Goal: Task Accomplishment & Management: Use online tool/utility

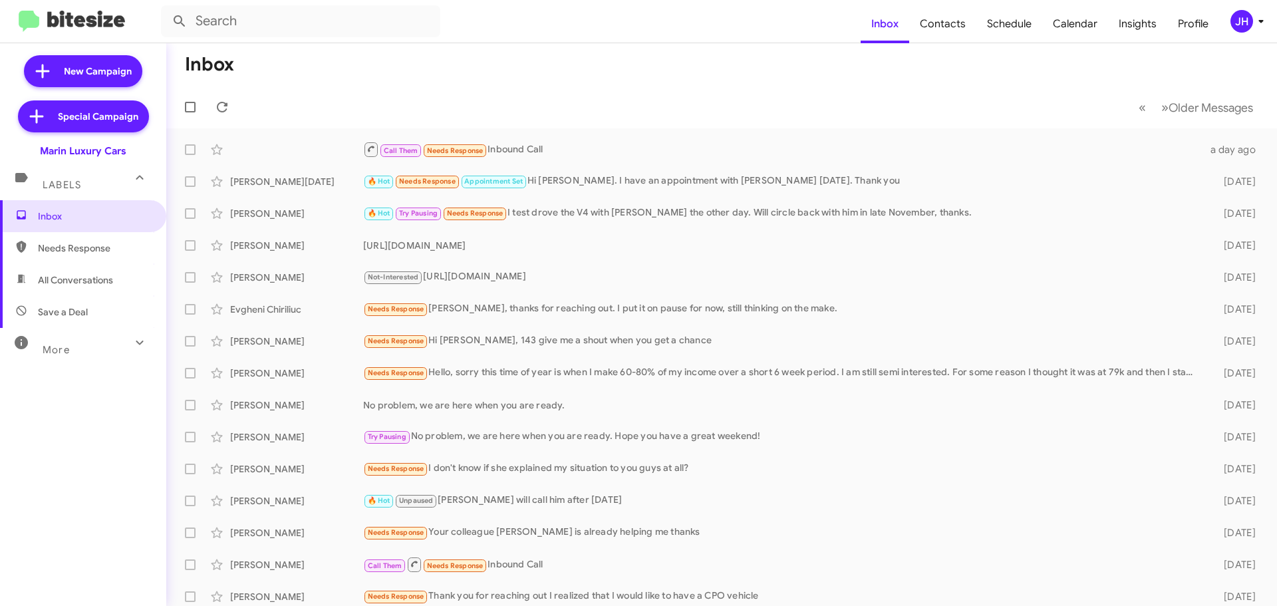
click at [339, 76] on mat-toolbar-row "Inbox" at bounding box center [721, 64] width 1111 height 43
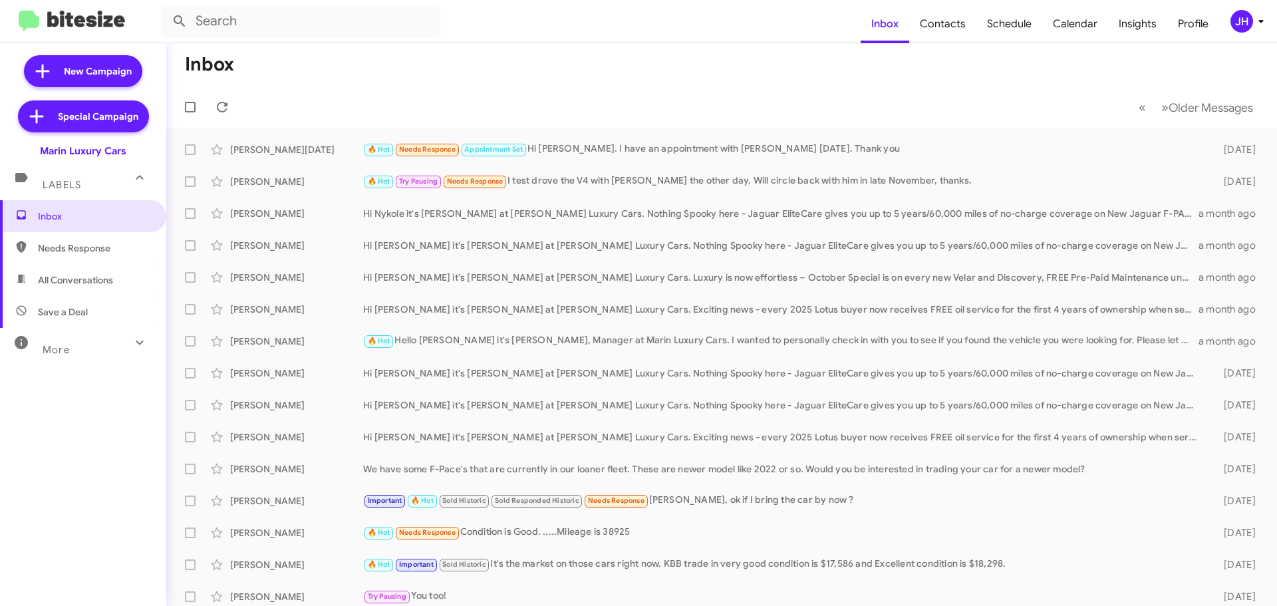
click at [1246, 23] on div "JH" at bounding box center [1241, 21] width 23 height 23
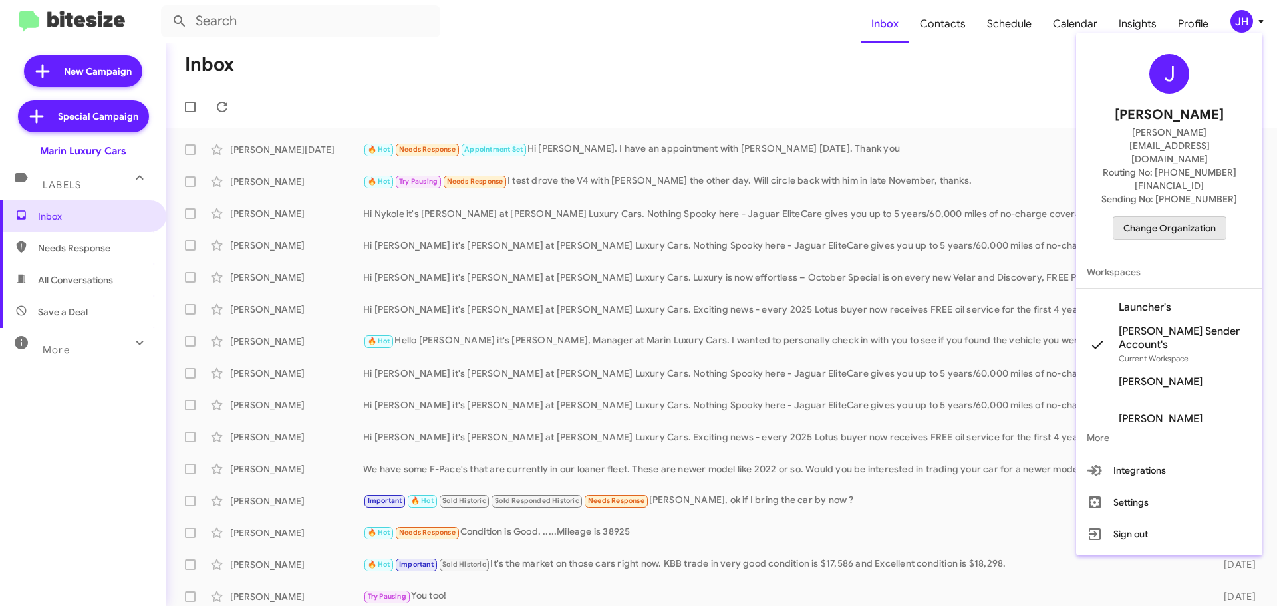
click at [1173, 217] on span "Change Organization" at bounding box center [1169, 228] width 92 height 23
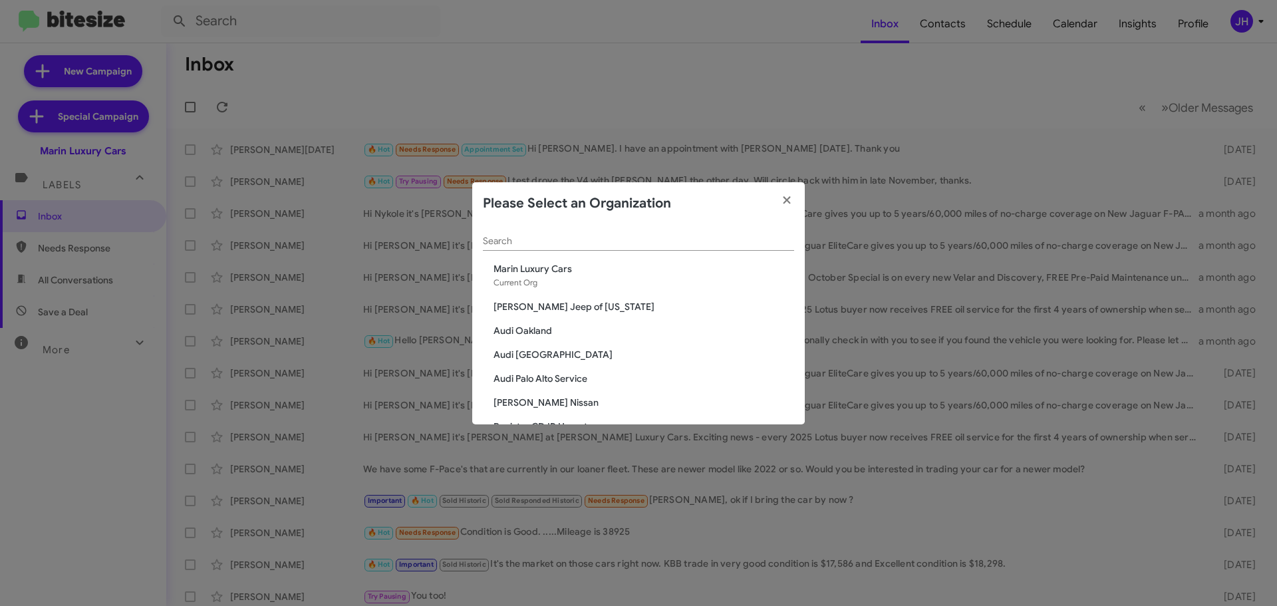
click at [549, 229] on div "Search" at bounding box center [638, 238] width 311 height 26
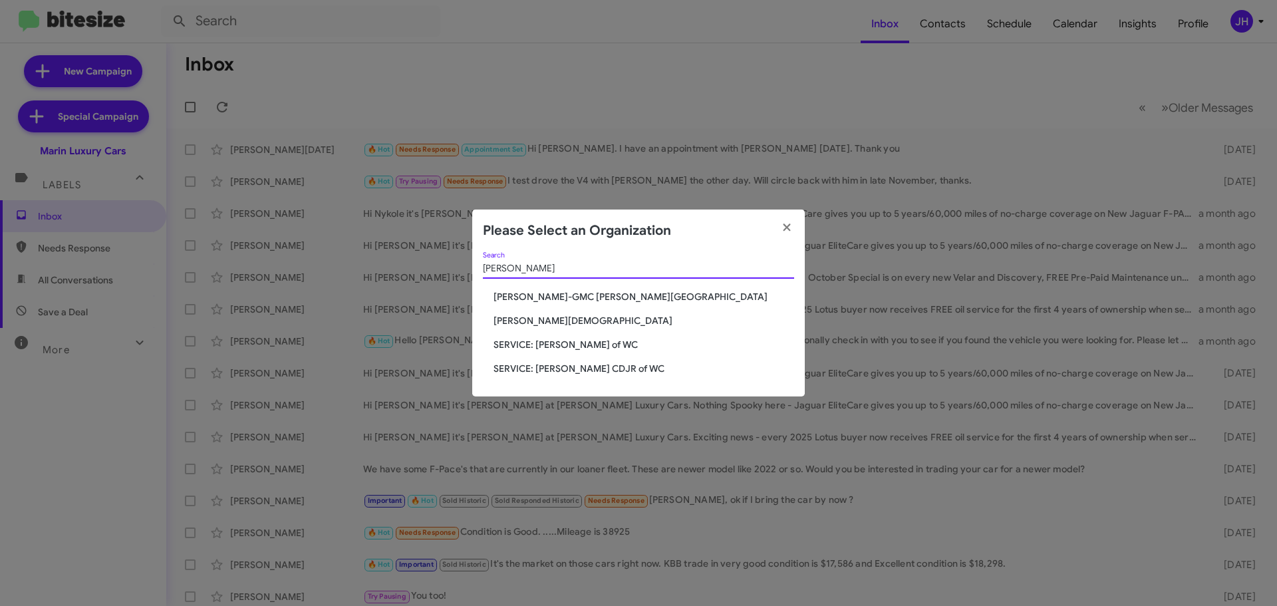
type input "[PERSON_NAME]"
click at [596, 319] on span "[PERSON_NAME][DEMOGRAPHIC_DATA]" at bounding box center [643, 320] width 301 height 13
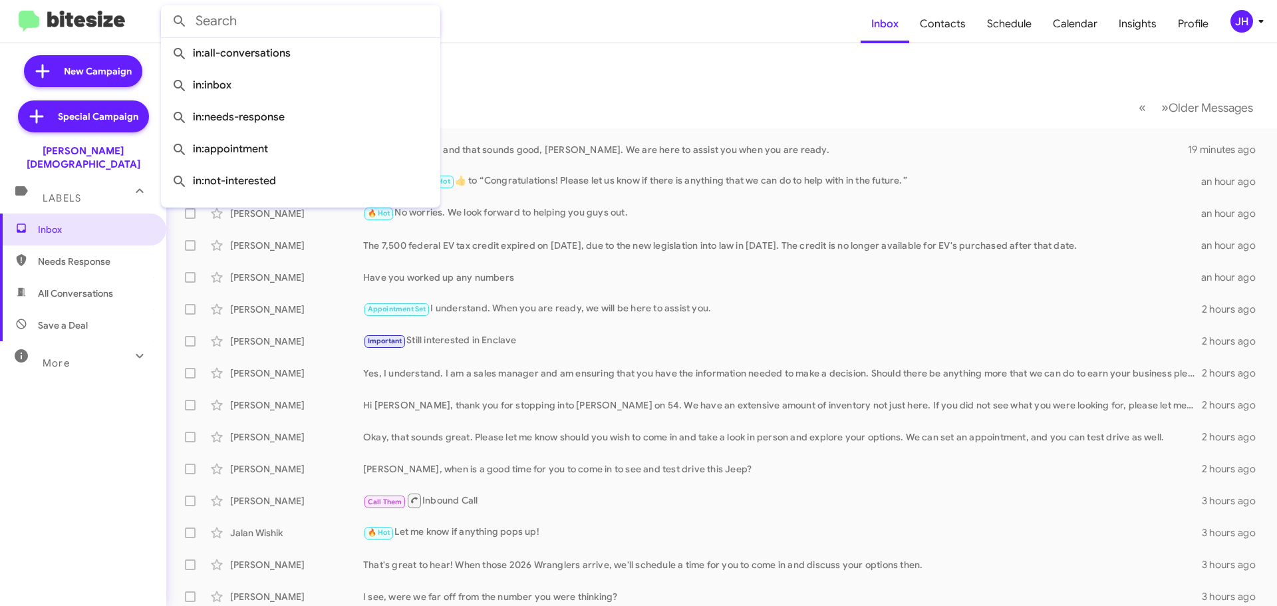
click at [247, 33] on input "text" at bounding box center [300, 21] width 279 height 32
paste input "8636698740"
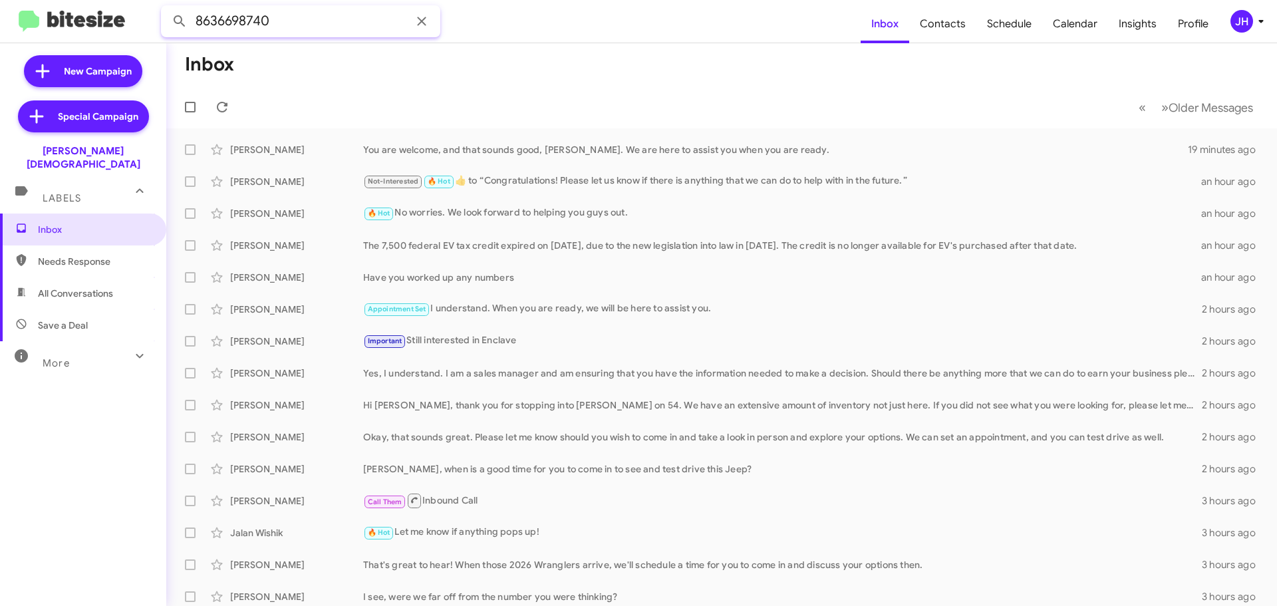
click at [166, 8] on button at bounding box center [179, 21] width 27 height 27
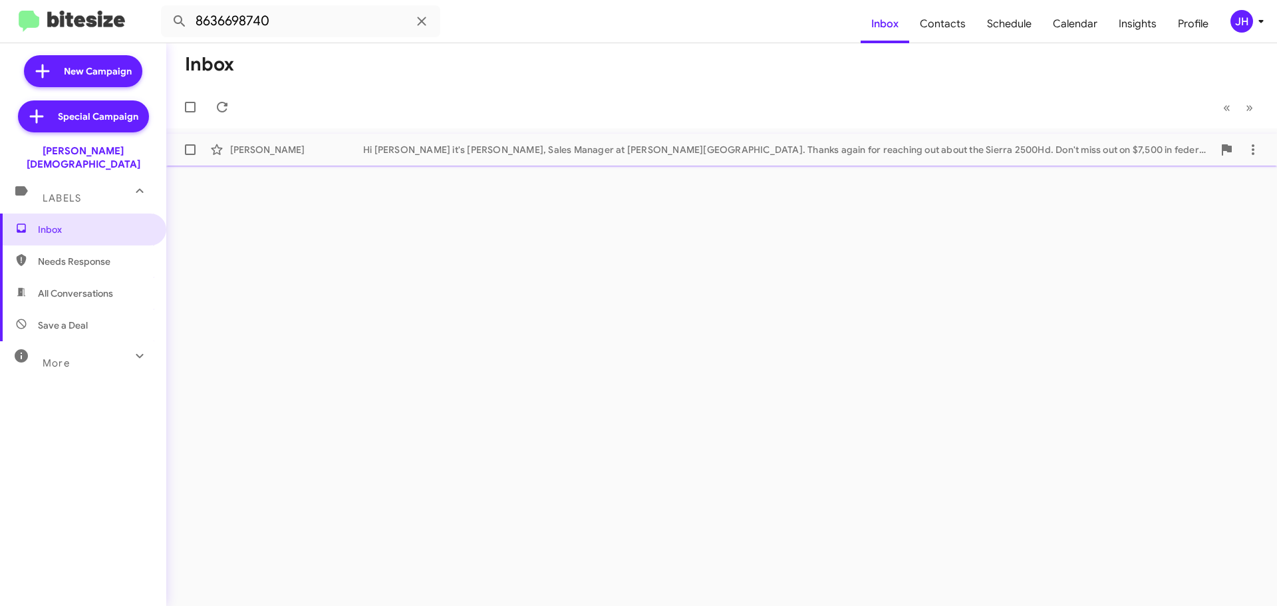
click at [404, 148] on div "Hi Oscar it's Crystal White, Sales Manager at Ferman Wesley Chapel. Thanks agai…" at bounding box center [788, 149] width 850 height 13
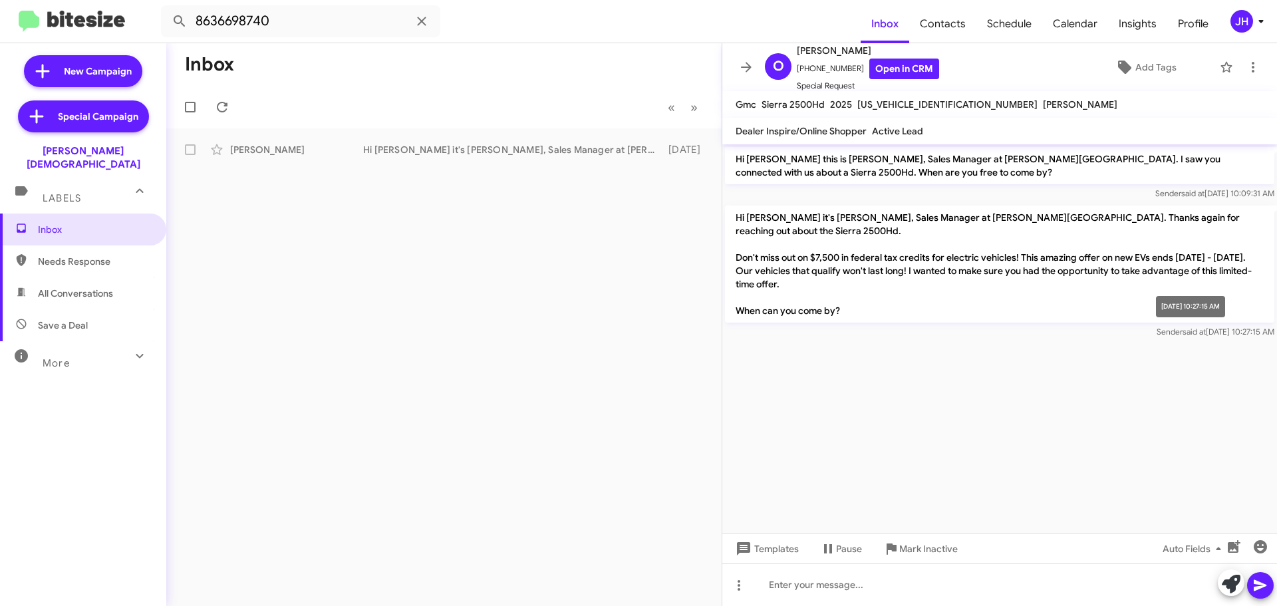
drag, startPoint x: 1232, startPoint y: 331, endPoint x: 1260, endPoint y: 333, distance: 28.0
click at [1260, 333] on span "Sender said at Sep 30, 2025, 10:27:15 AM" at bounding box center [1216, 332] width 118 height 10
click at [741, 57] on button at bounding box center [746, 67] width 27 height 27
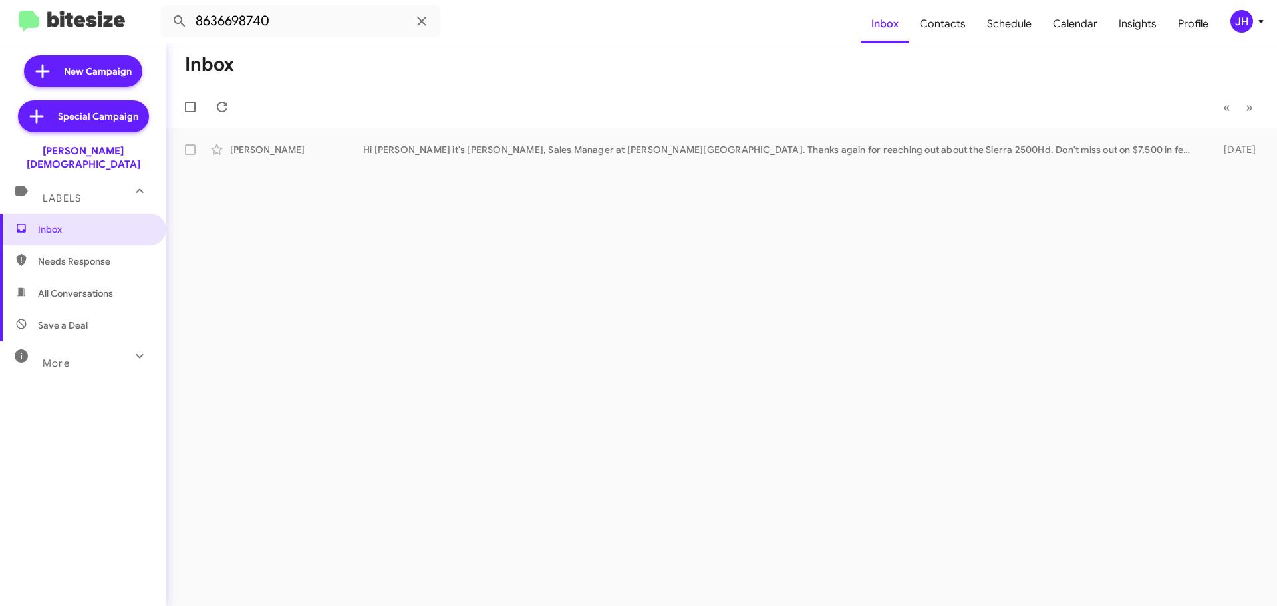
click at [94, 346] on div "More" at bounding box center [70, 357] width 118 height 25
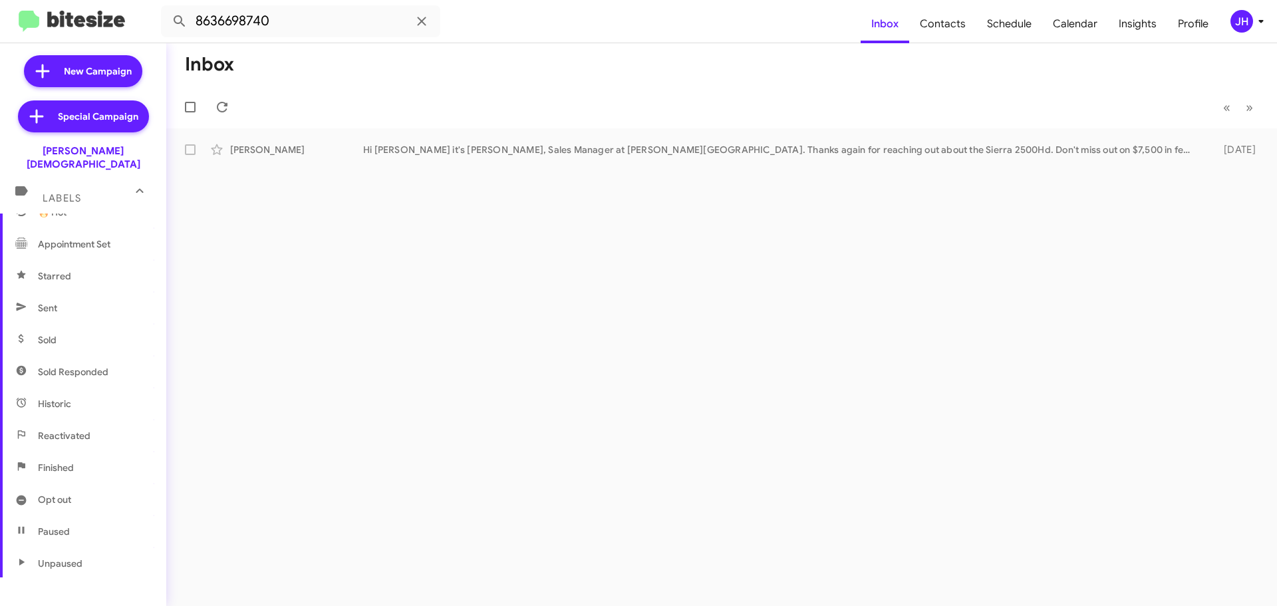
scroll to position [264, 0]
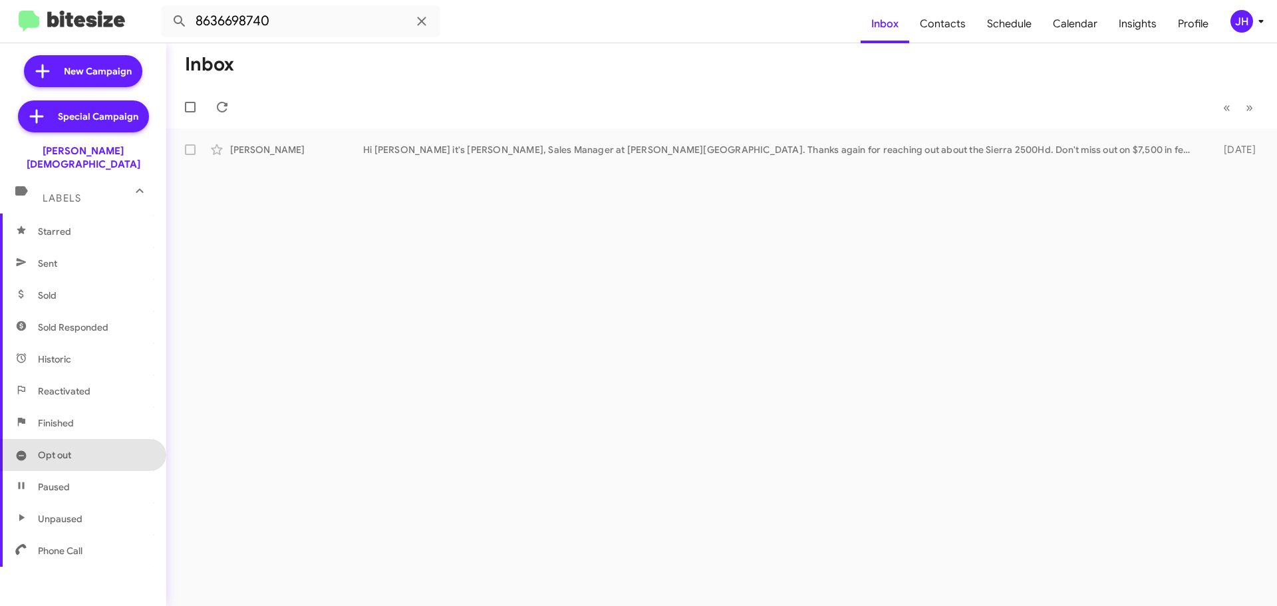
click at [88, 439] on span "Opt out" at bounding box center [83, 455] width 166 height 32
type input "in:opt-out"
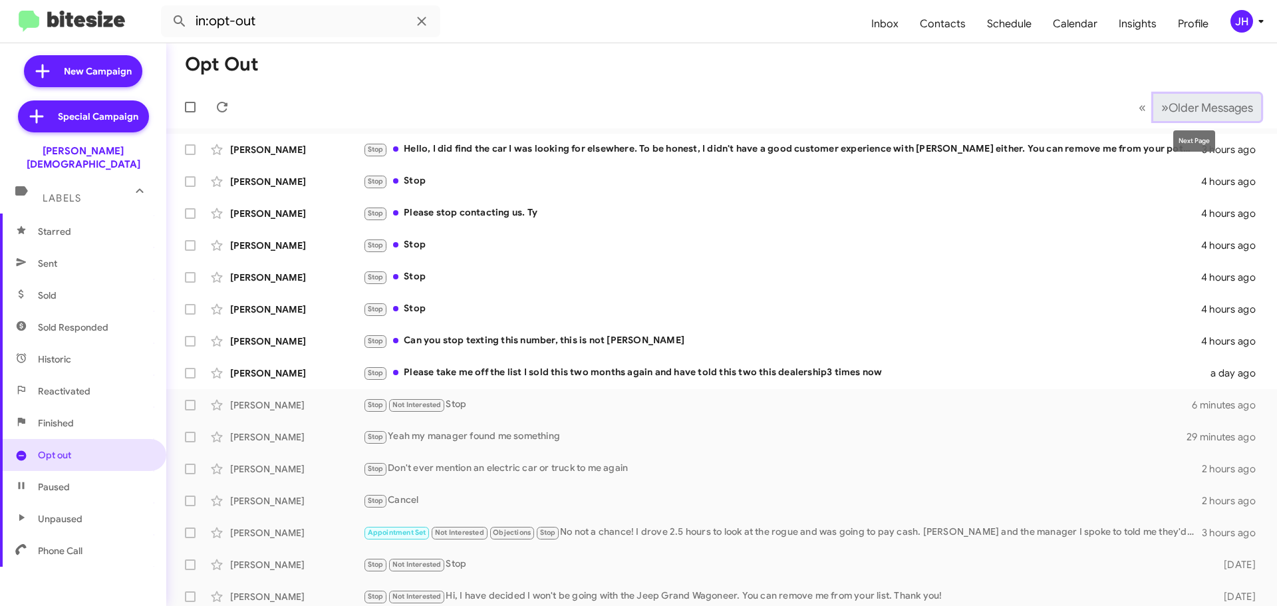
click at [1168, 110] on span "Older Messages" at bounding box center [1210, 107] width 84 height 15
